Goal: Information Seeking & Learning: Find specific fact

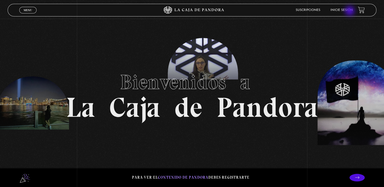
click at [350, 11] on link "Inicie sesión" at bounding box center [341, 10] width 22 height 3
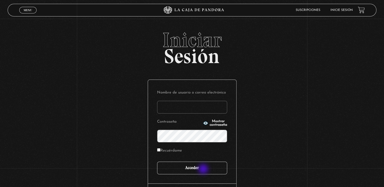
type input "zairamendozapalma@hotmail.com"
click at [204, 169] on input "Acceder" at bounding box center [192, 168] width 70 height 13
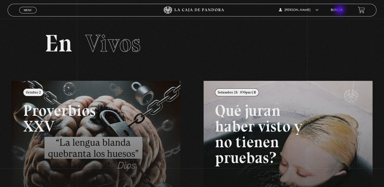
click at [349, 8] on ul "Buscar" at bounding box center [341, 10] width 22 height 8
click at [342, 9] on link "Buscar" at bounding box center [336, 10] width 12 height 3
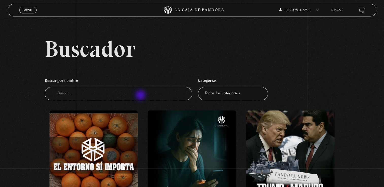
click at [141, 96] on input "Buscador" at bounding box center [118, 93] width 147 height 13
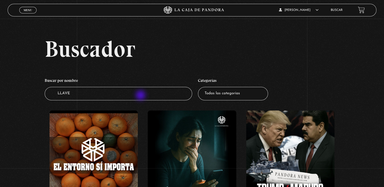
type input "LLAVES"
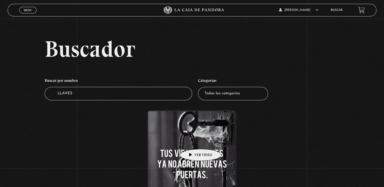
click at [192, 142] on figure at bounding box center [192, 156] width 89 height 91
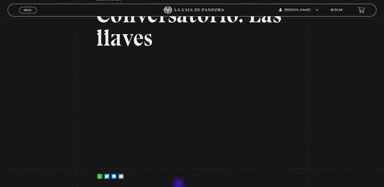
scroll to position [45, 0]
